Goal: Information Seeking & Learning: Learn about a topic

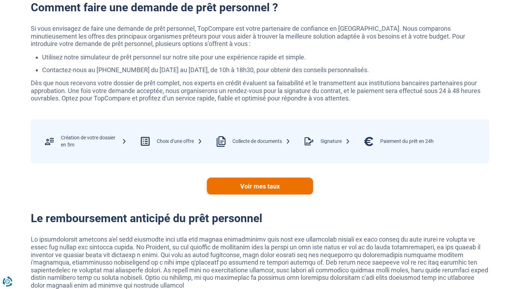
scroll to position [1180, 0]
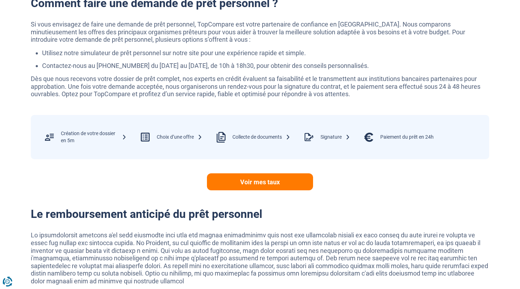
click at [252, 134] on div "Collecte de documents" at bounding box center [261, 137] width 58 height 7
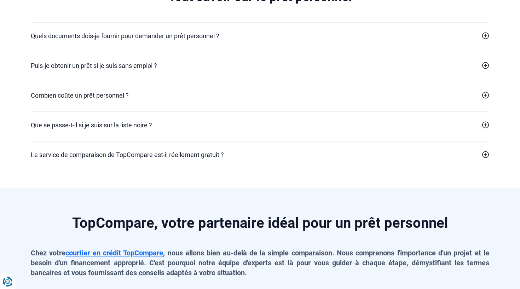
scroll to position [1510, 0]
click at [259, 116] on div "Que se passe-t-il si je suis sur la liste noire ? Toute personne ne remboursant…" at bounding box center [260, 126] width 458 height 30
click at [487, 62] on icon at bounding box center [485, 65] width 7 height 7
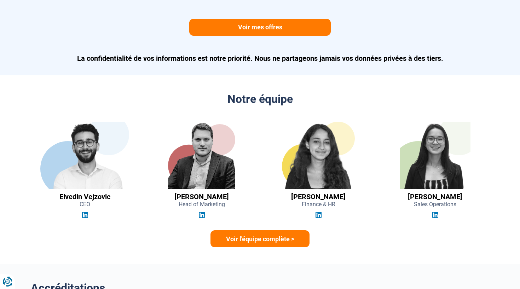
scroll to position [1909, 0]
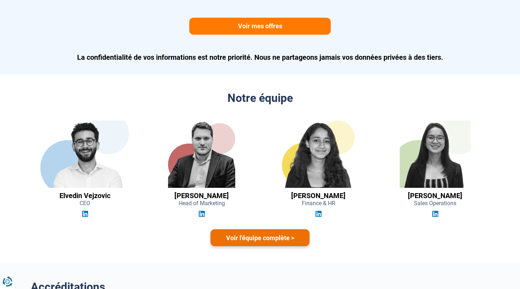
click at [260, 229] on link "Voir l'équipe complète >" at bounding box center [259, 237] width 99 height 17
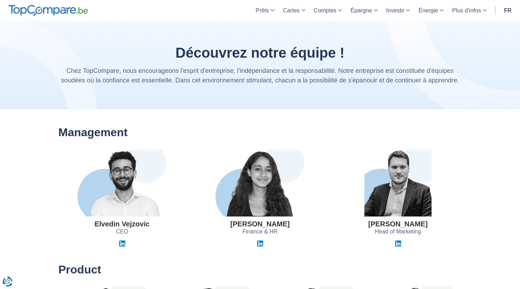
click at [76, 13] on img at bounding box center [48, 10] width 80 height 11
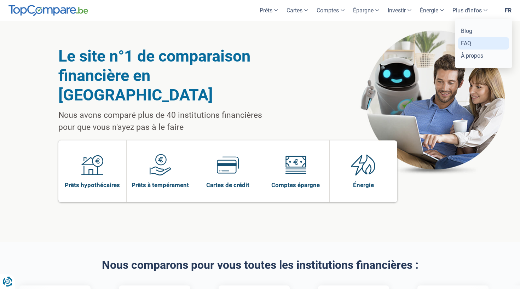
click at [469, 45] on link "FAQ" at bounding box center [483, 43] width 51 height 12
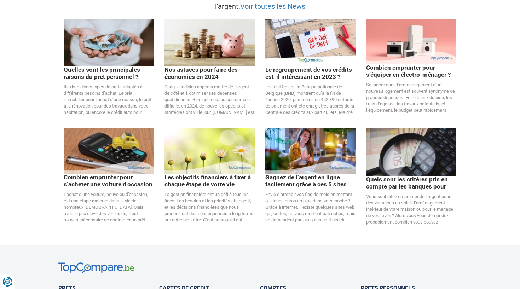
scroll to position [1200, 0]
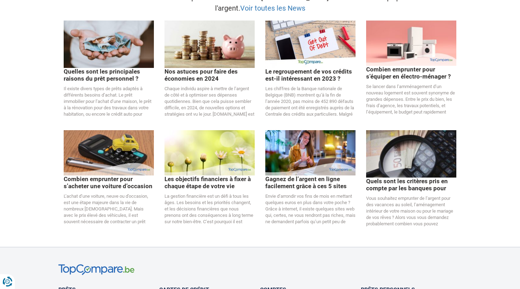
click at [415, 158] on img at bounding box center [411, 153] width 90 height 47
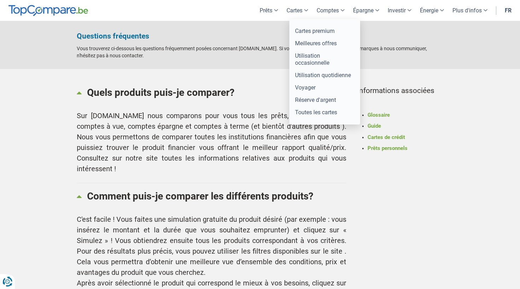
scroll to position [0, 0]
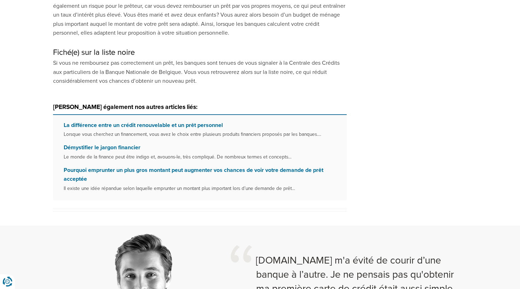
scroll to position [786, 0]
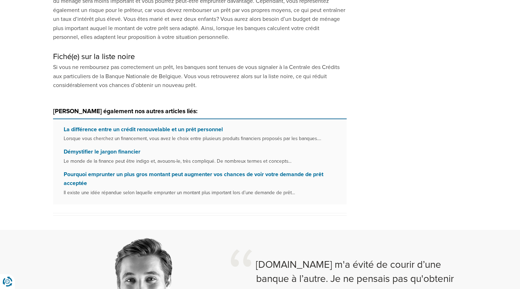
click at [230, 171] on link "Pourquoi emprunter un plus gros montant peut augmenter vos chances de voir votr…" at bounding box center [194, 179] width 260 height 16
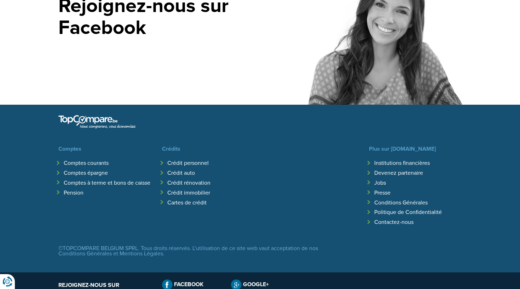
scroll to position [1394, 0]
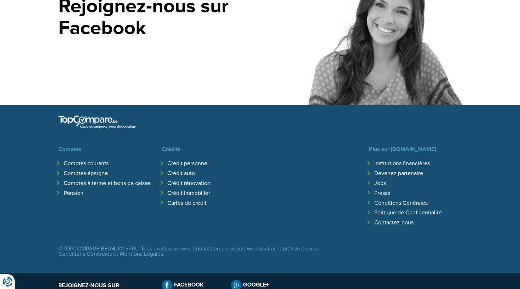
click at [390, 219] on link "Contactez-nous" at bounding box center [393, 222] width 39 height 7
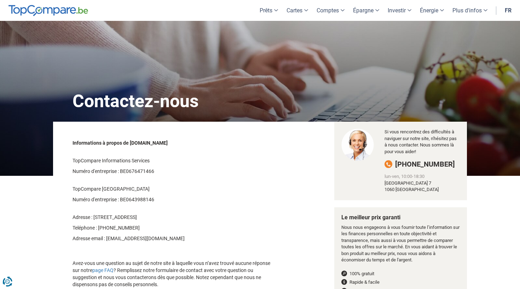
click at [389, 163] on icon at bounding box center [388, 164] width 5 height 5
drag, startPoint x: 416, startPoint y: 143, endPoint x: 424, endPoint y: 155, distance: 14.6
click at [424, 155] on div "Si vous rencontrez des difficultés à naviguer sur notre site, n'hésitez pas à n…" at bounding box center [422, 161] width 86 height 64
